Goal: Navigation & Orientation: Find specific page/section

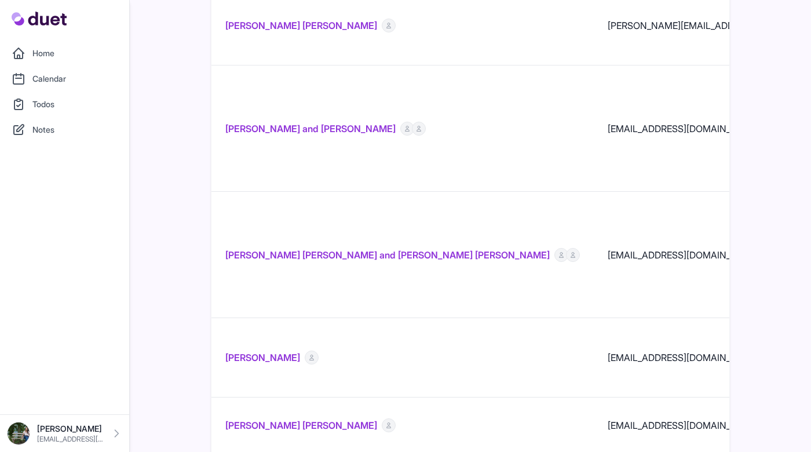
scroll to position [1044, 0]
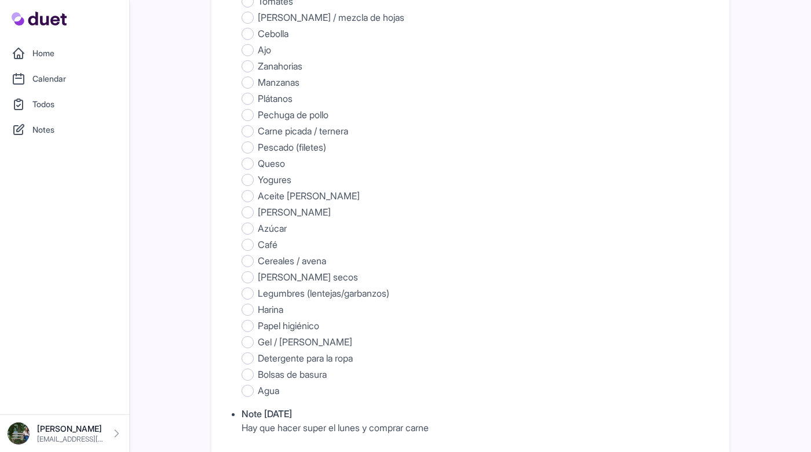
scroll to position [722, 0]
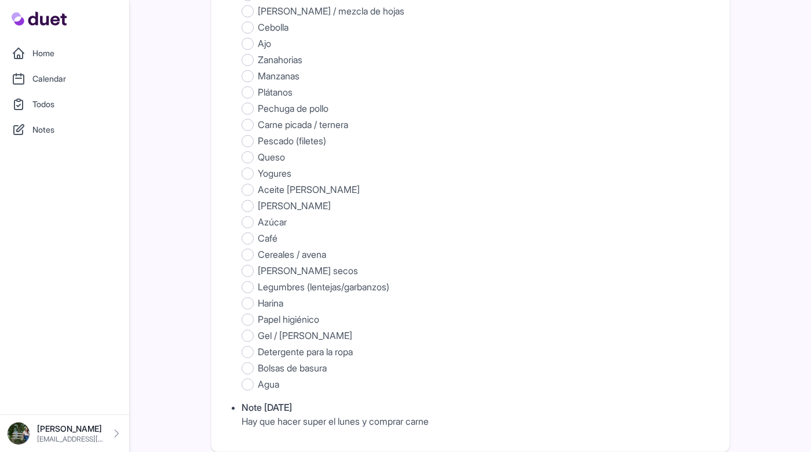
click at [54, 43] on link "Home" at bounding box center [64, 53] width 115 height 23
